Goal: Task Accomplishment & Management: Manage account settings

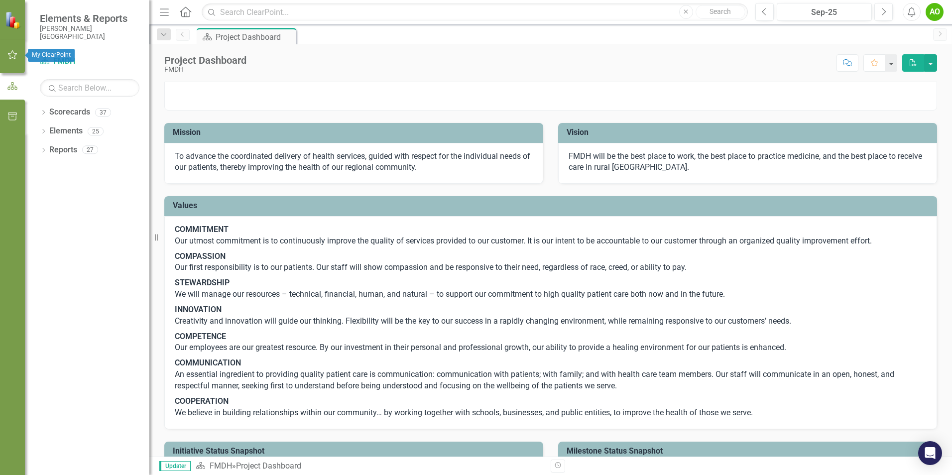
click at [12, 59] on icon "button" at bounding box center [12, 55] width 10 height 8
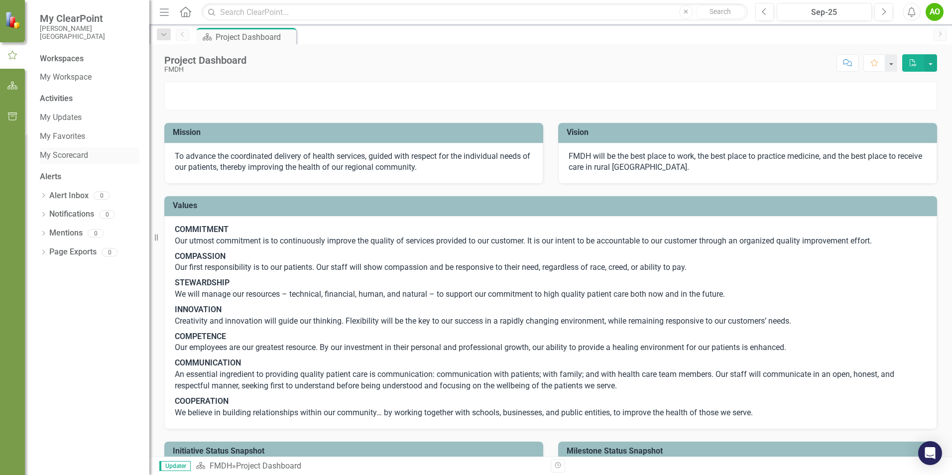
click at [69, 152] on link "My Scorecard" at bounding box center [90, 155] width 100 height 11
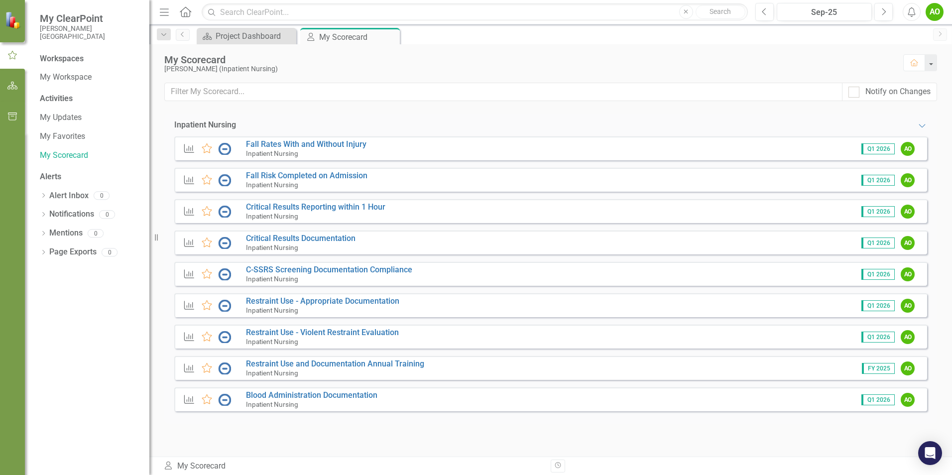
click at [399, 148] on div "Measure Favorite Fall Rates With and Without Injury Inpatient Nursing Q1 2026 AO" at bounding box center [550, 148] width 753 height 24
click at [286, 143] on link "Fall Rates With and Without Injury" at bounding box center [306, 143] width 120 height 9
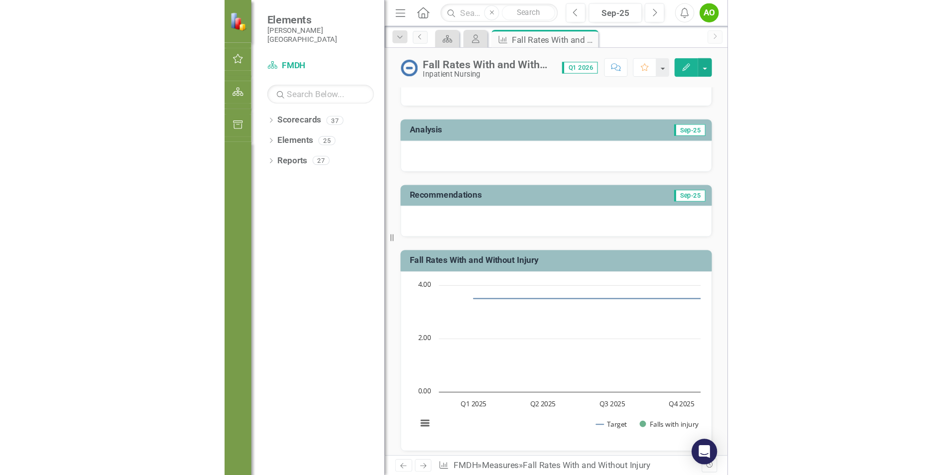
scroll to position [181, 0]
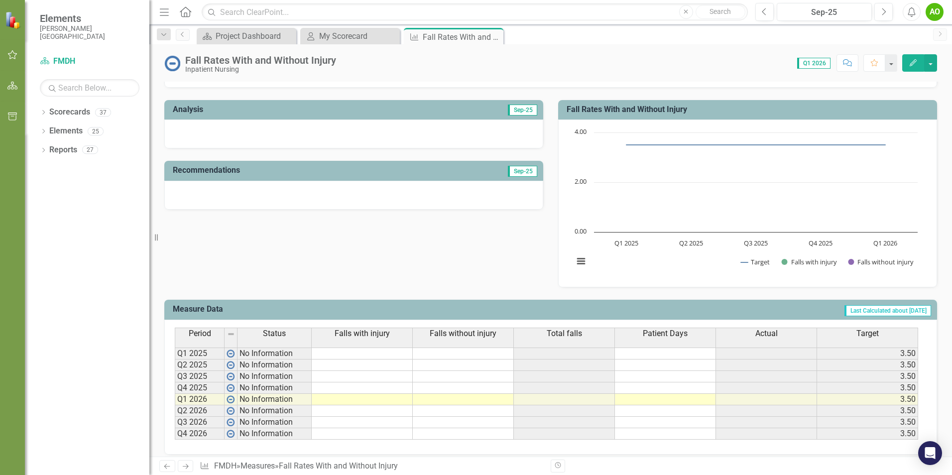
click at [555, 396] on td at bounding box center [564, 399] width 101 height 11
click at [556, 386] on td at bounding box center [564, 387] width 101 height 11
click at [375, 387] on td at bounding box center [362, 387] width 101 height 11
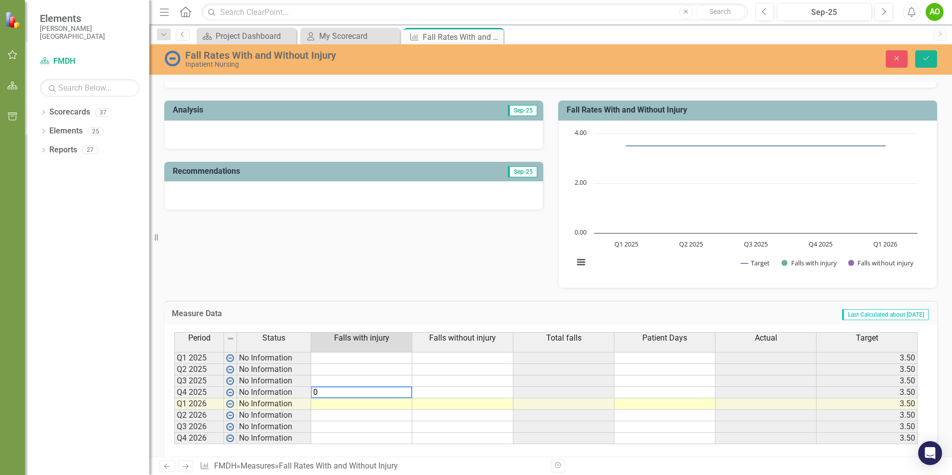
type textarea "0"
click at [423, 392] on td at bounding box center [462, 392] width 101 height 11
type textarea "1"
click at [634, 388] on td at bounding box center [664, 392] width 101 height 11
